Goal: Information Seeking & Learning: Check status

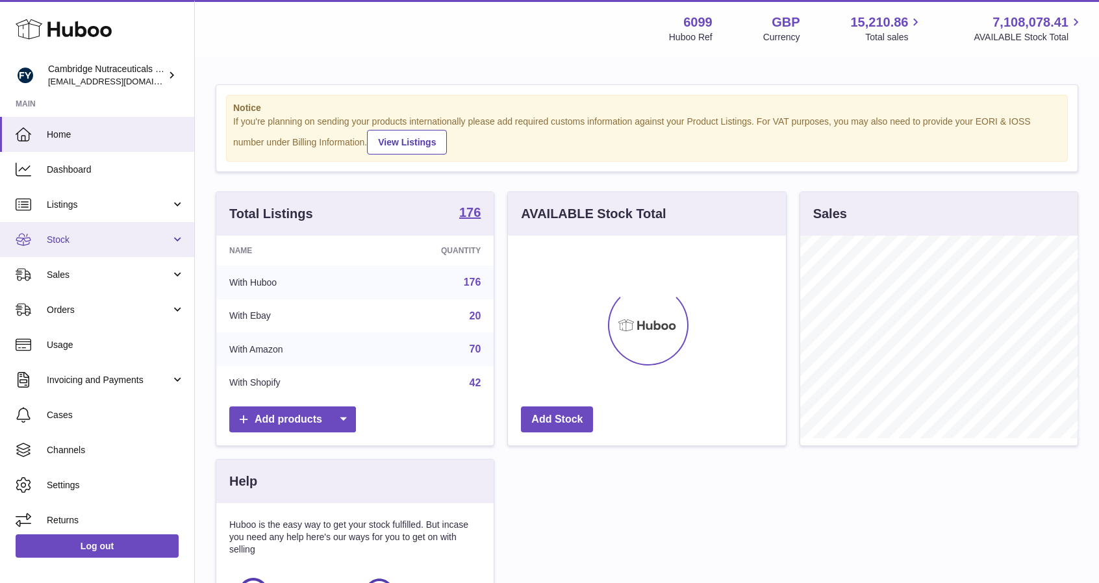
scroll to position [203, 278]
click at [95, 257] on link "Sales" at bounding box center [97, 274] width 194 height 35
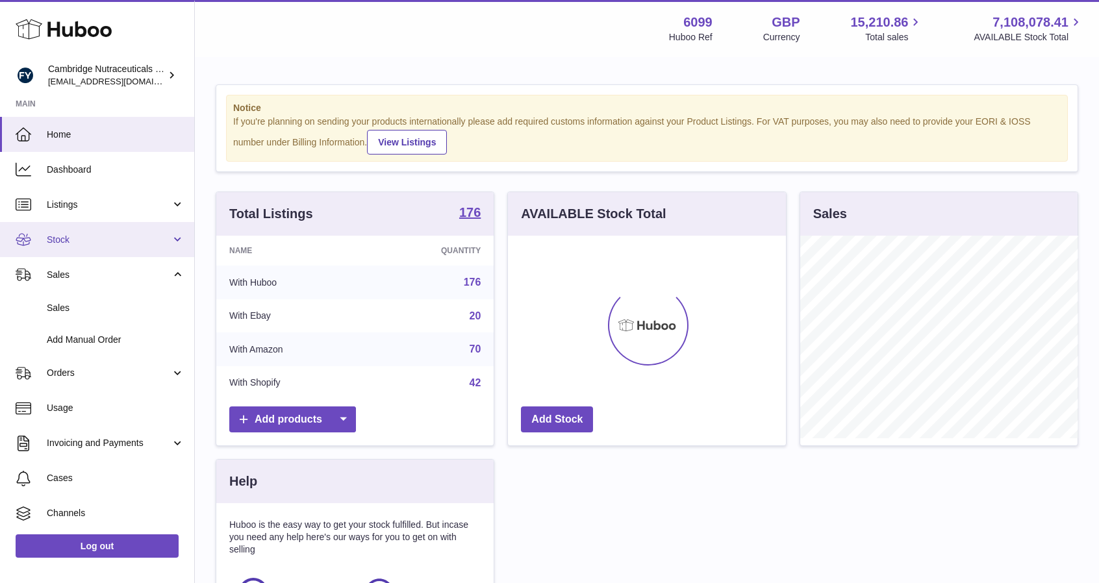
click at [95, 246] on link "Stock" at bounding box center [97, 239] width 194 height 35
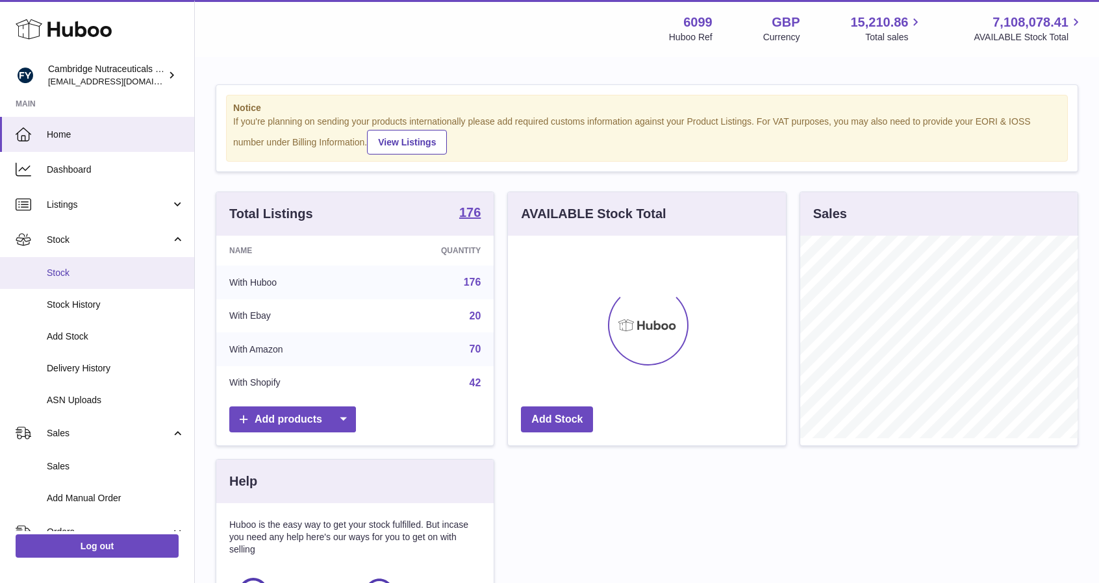
click at [90, 276] on span "Stock" at bounding box center [116, 273] width 138 height 12
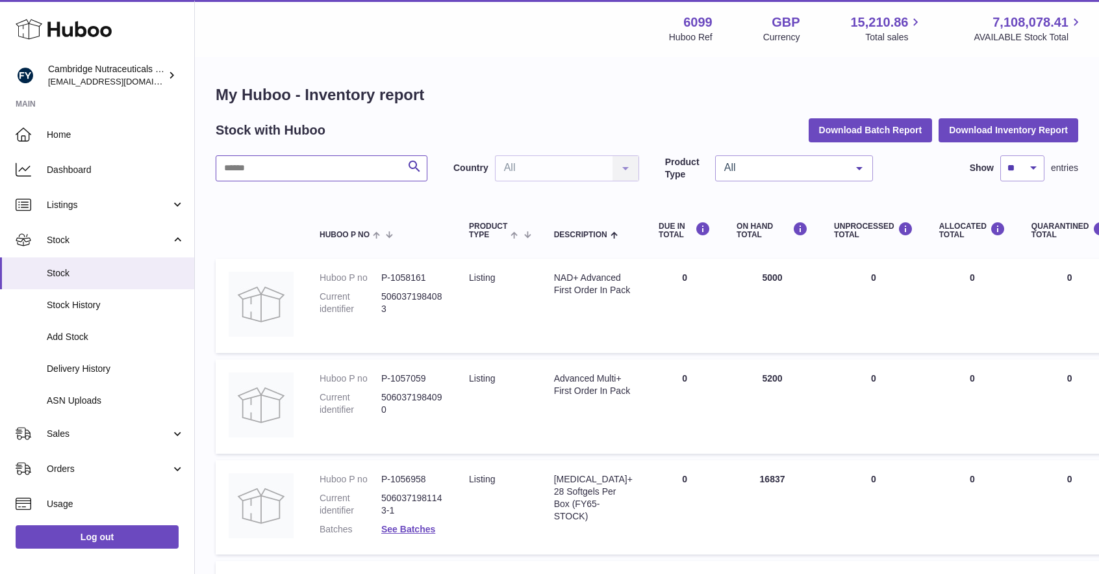
click at [346, 165] on input "text" at bounding box center [322, 168] width 212 height 26
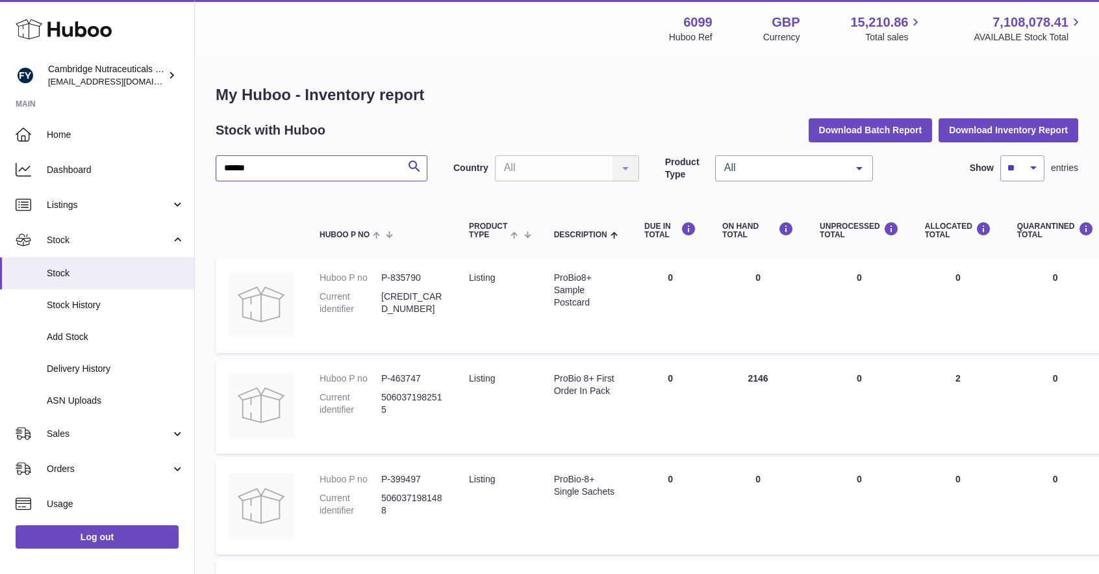
scroll to position [190, 0]
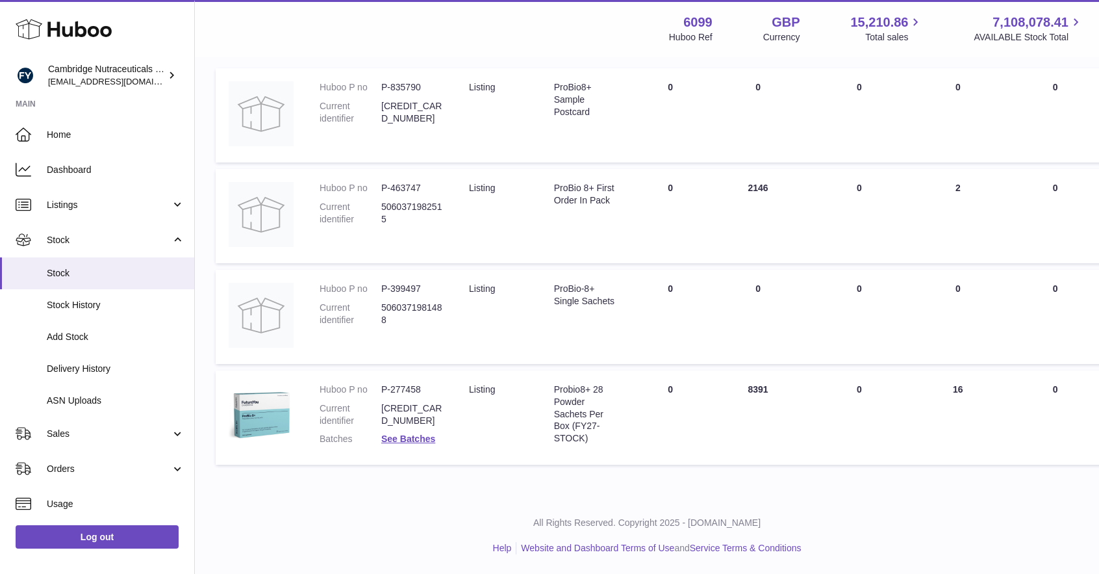
type input "******"
click at [414, 445] on dd "See Batches" at bounding box center [412, 439] width 62 height 12
click at [414, 443] on link "See Batches" at bounding box center [408, 438] width 54 height 10
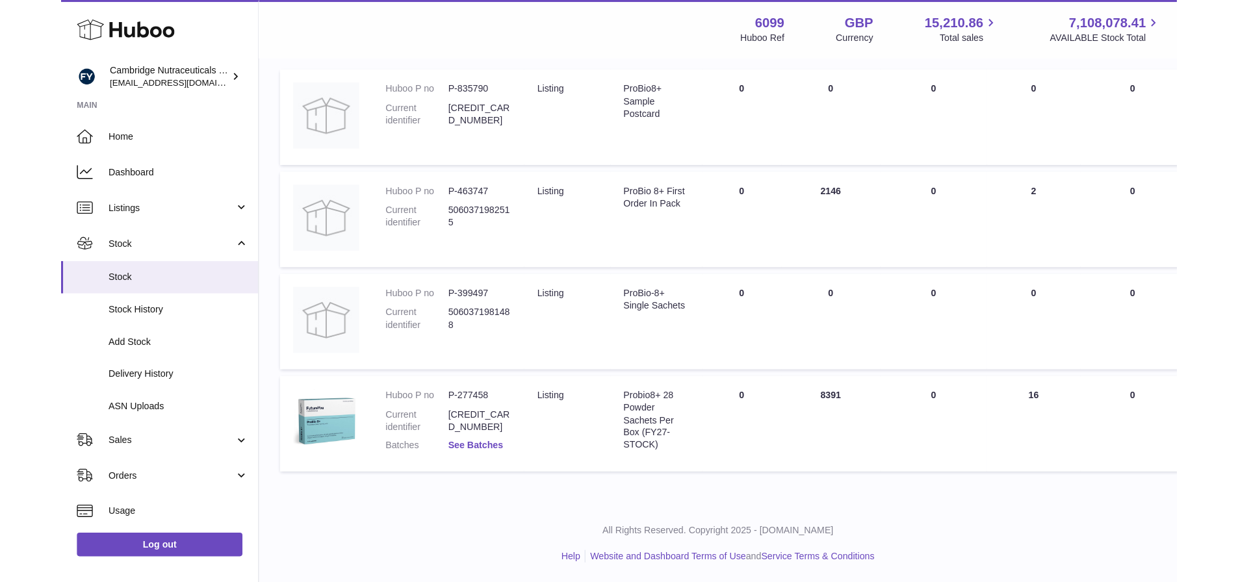
scroll to position [181, 0]
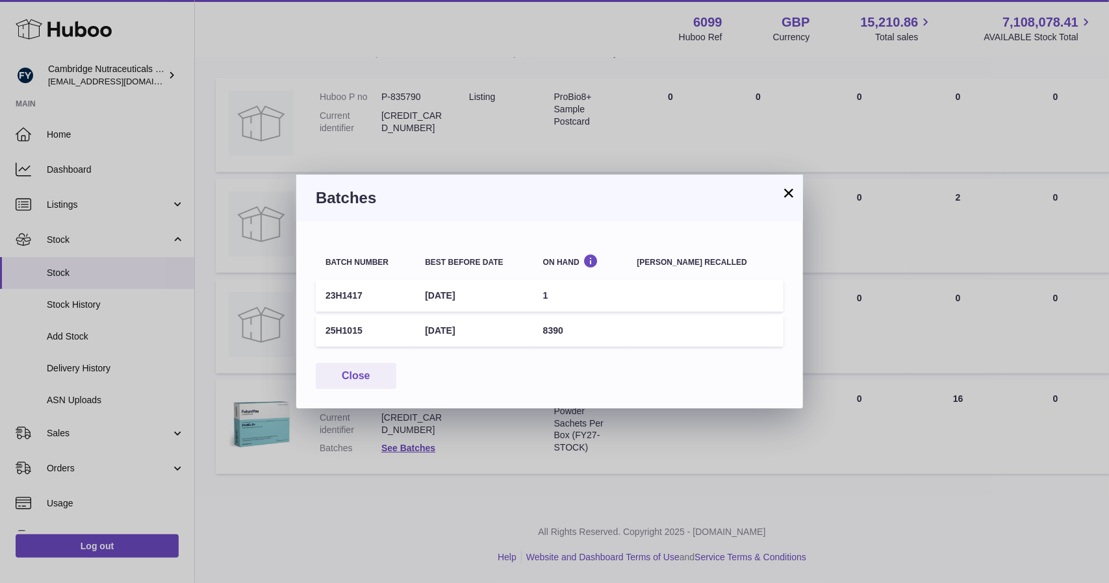
click at [790, 198] on button "×" at bounding box center [789, 193] width 16 height 16
